Goal: Transaction & Acquisition: Subscribe to service/newsletter

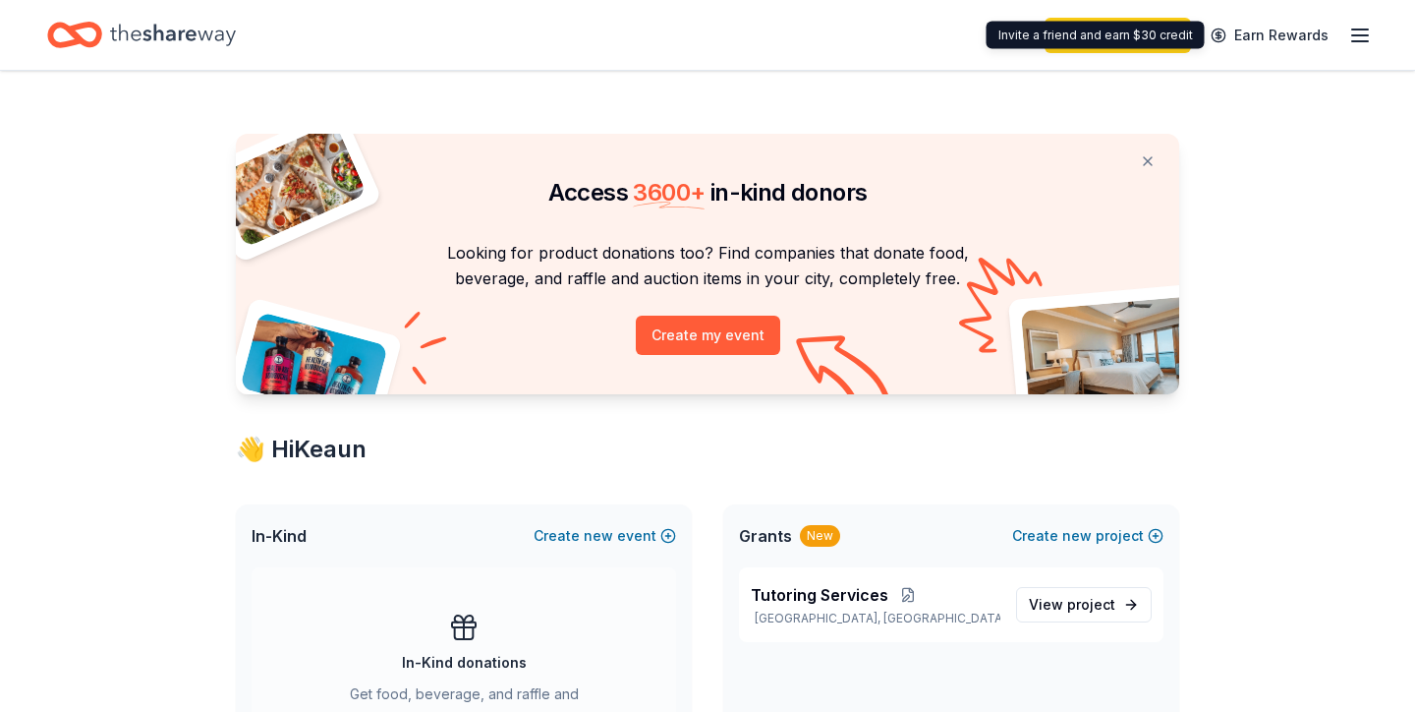
click at [1367, 37] on icon "button" at bounding box center [1361, 36] width 24 height 24
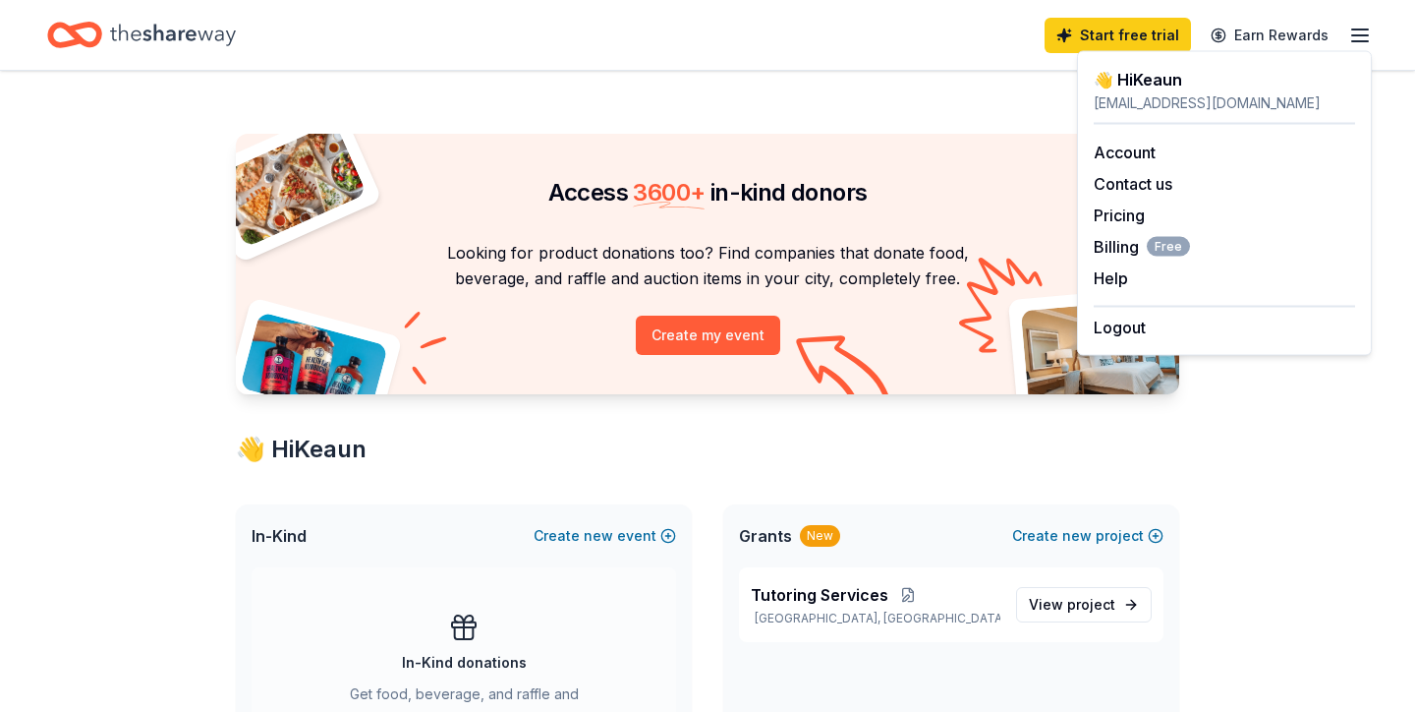
click at [704, 60] on div "Start free trial Earn Rewards" at bounding box center [707, 35] width 1415 height 70
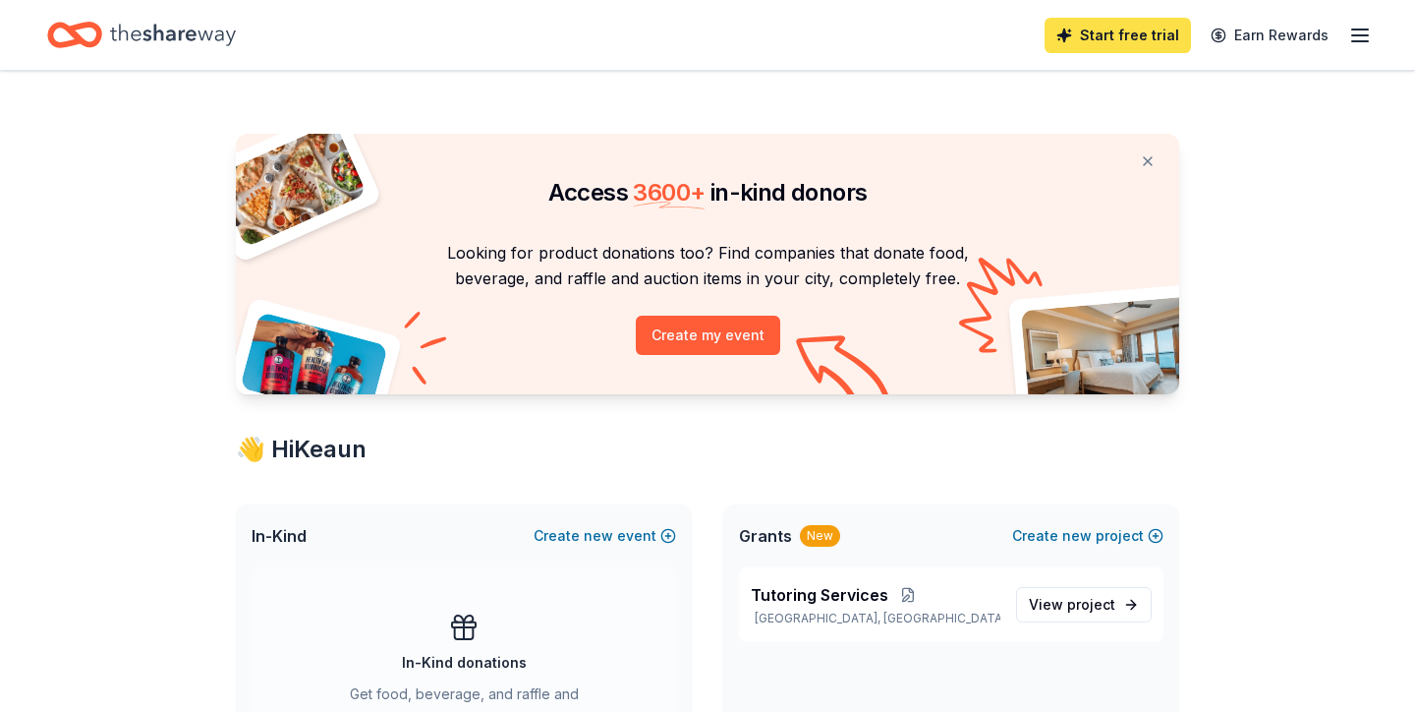
click at [1165, 34] on link "Start free trial" at bounding box center [1118, 35] width 146 height 35
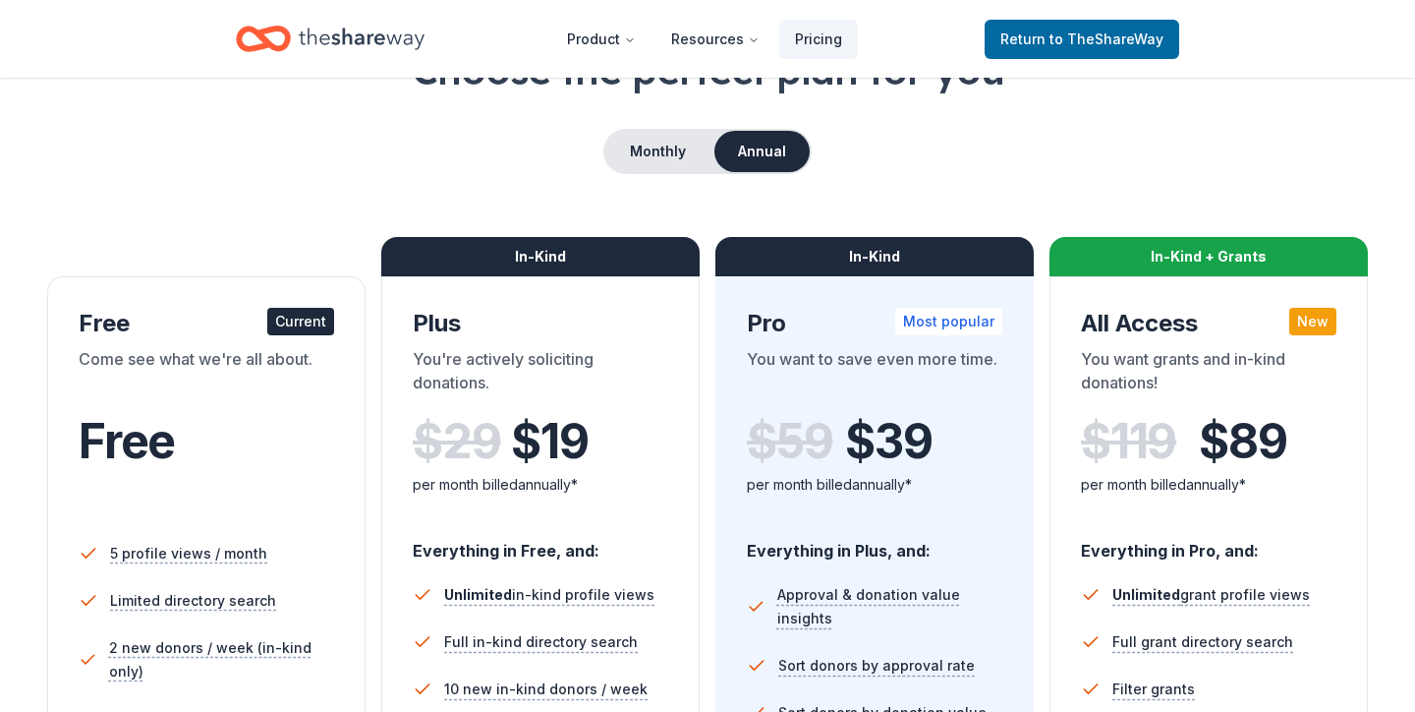
scroll to position [144, 0]
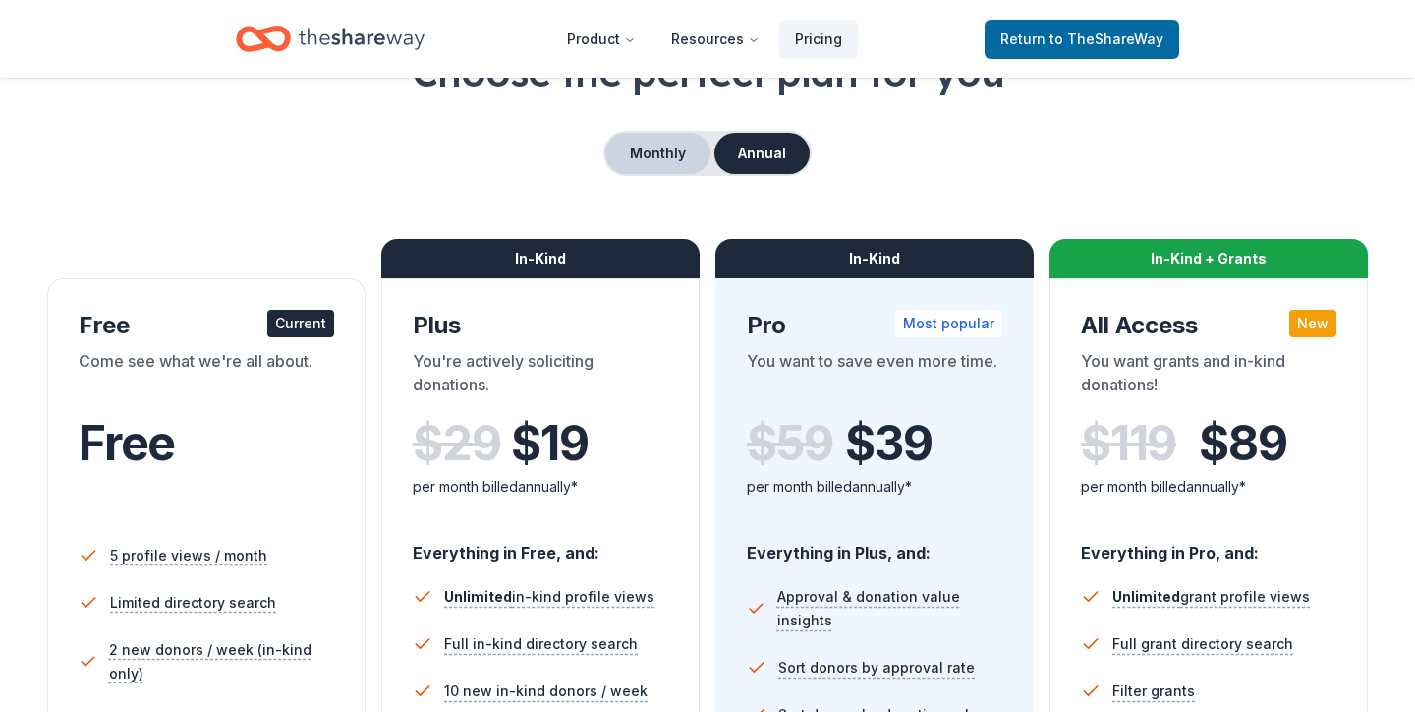
click at [647, 144] on button "Monthly" at bounding box center [658, 153] width 105 height 41
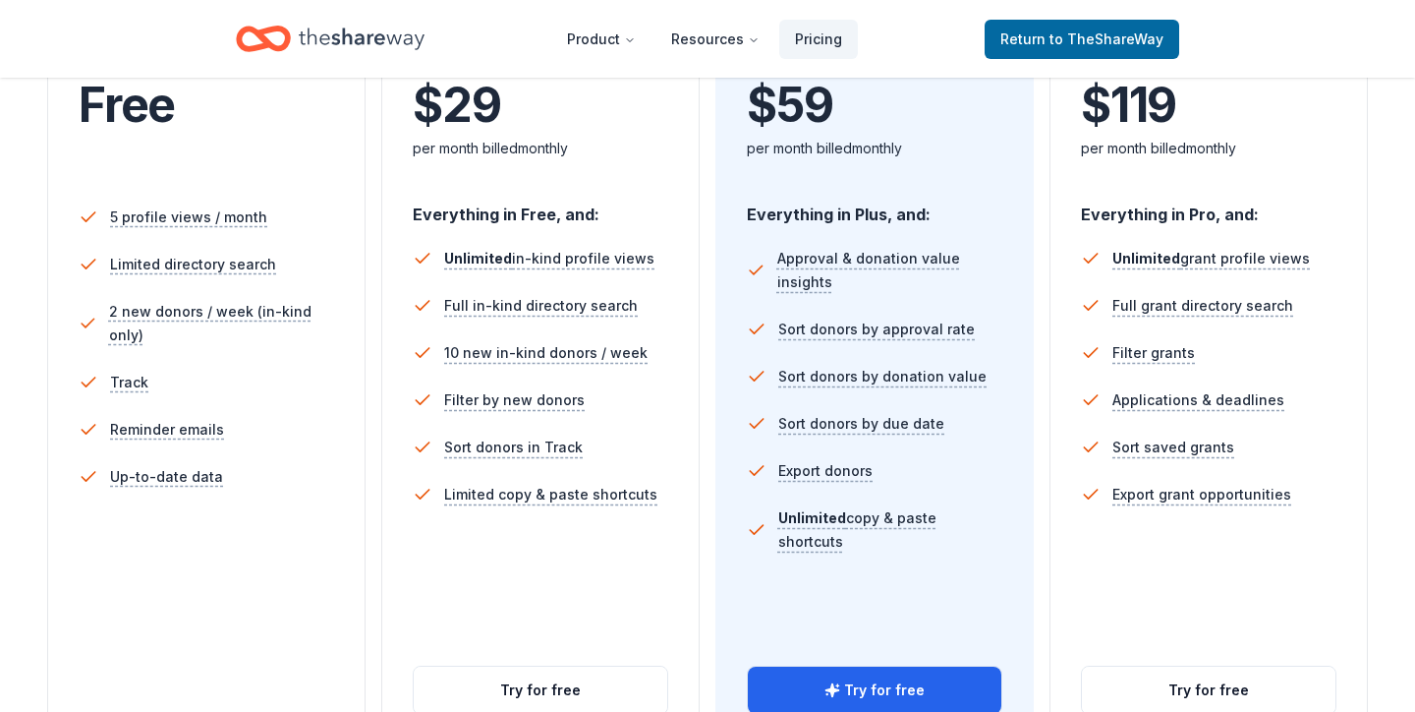
scroll to position [651, 0]
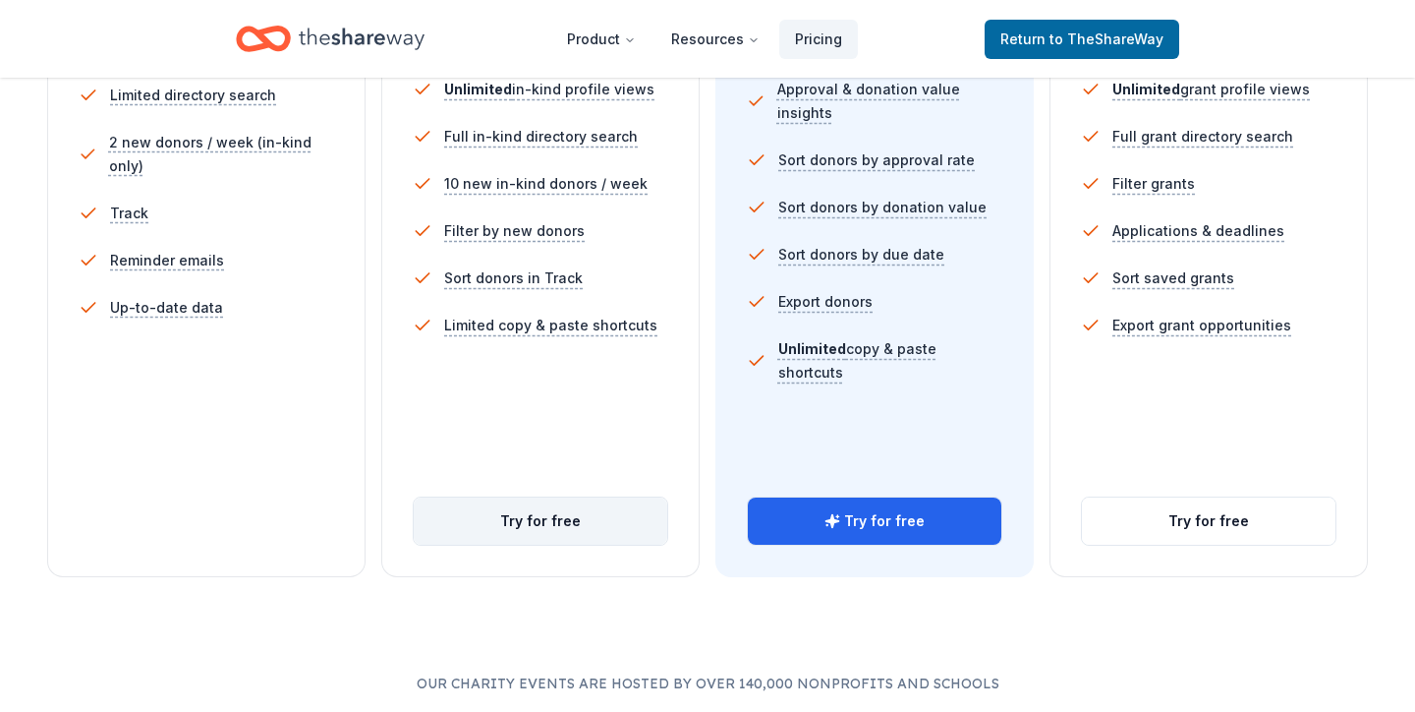
click at [515, 509] on button "Try for free" at bounding box center [541, 520] width 254 height 47
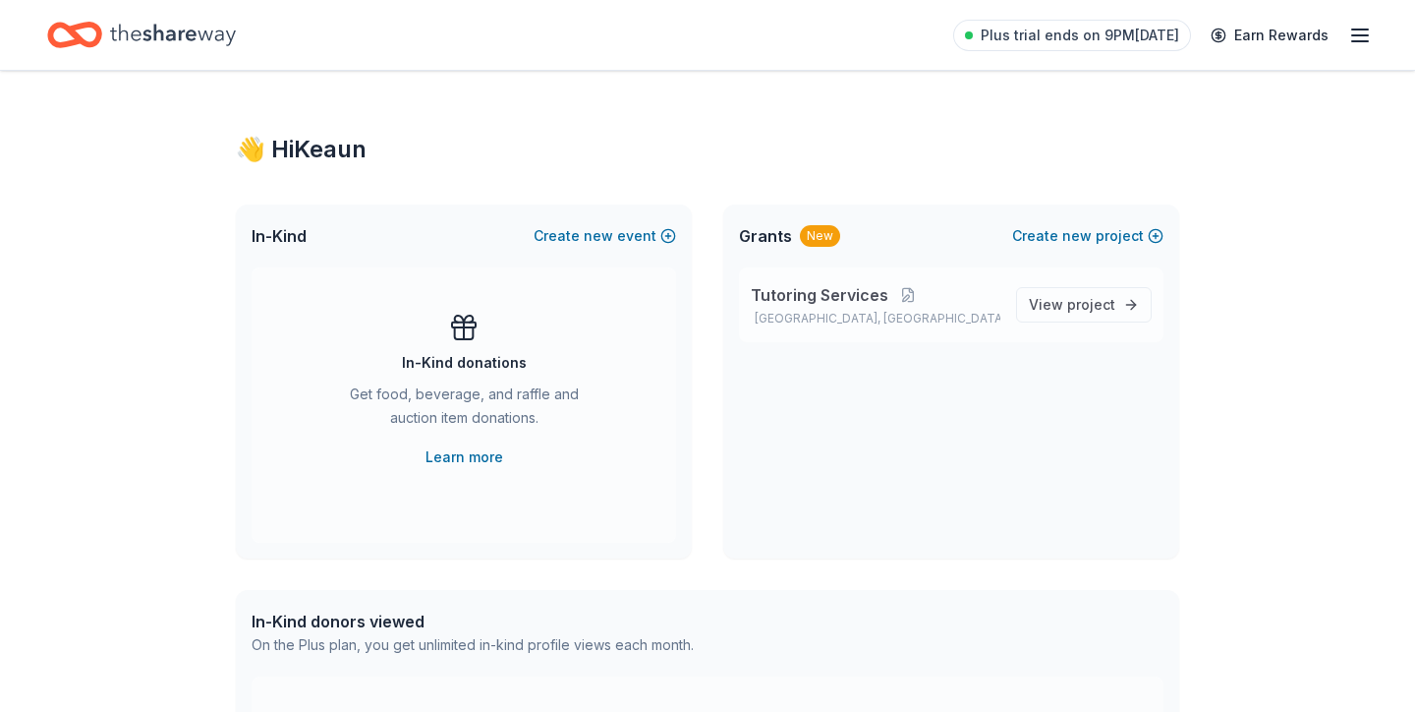
scroll to position [1, 0]
